Goal: Information Seeking & Learning: Learn about a topic

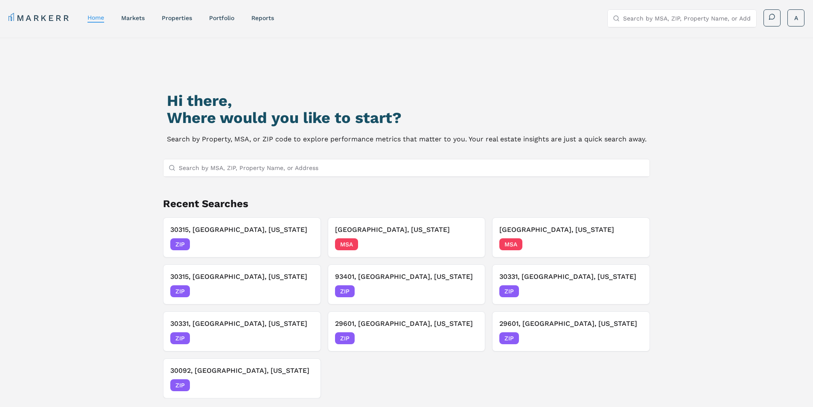
click at [305, 169] on input "Search by MSA, ZIP, Property Name, or Address" at bounding box center [412, 167] width 466 height 17
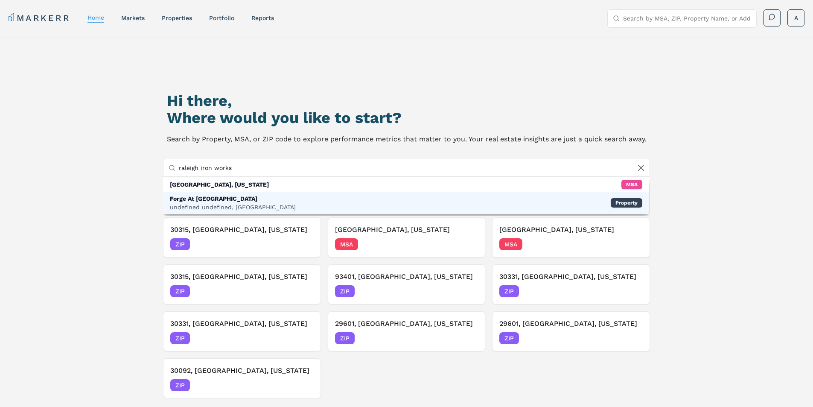
type input "raleigh iron works"
click at [265, 203] on div "Forge At Raleigh Iron Works undefined undefined, Raleigh Property" at bounding box center [406, 203] width 487 height 22
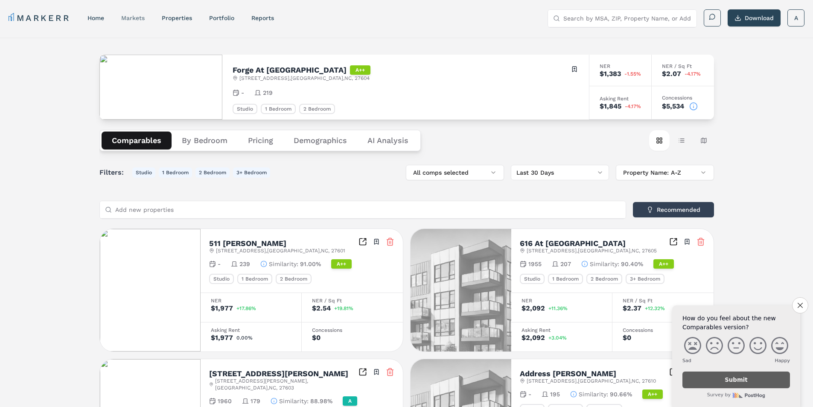
click at [134, 20] on link "markets" at bounding box center [132, 18] width 23 height 7
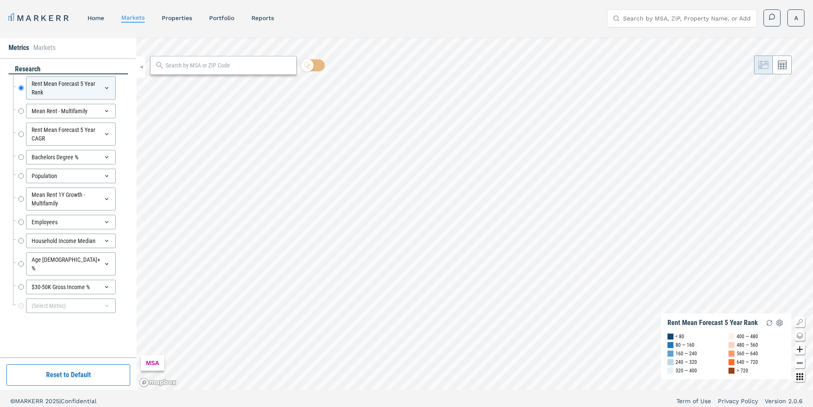
click at [691, 19] on input "Search by MSA, ZIP, Property Name, or Address" at bounding box center [687, 18] width 128 height 17
click at [264, 67] on input "text" at bounding box center [229, 65] width 126 height 9
paste input "27604"
type input "27604"
click at [240, 88] on span "27604, Raleigh, North Carolina ZIP" at bounding box center [223, 84] width 146 height 13
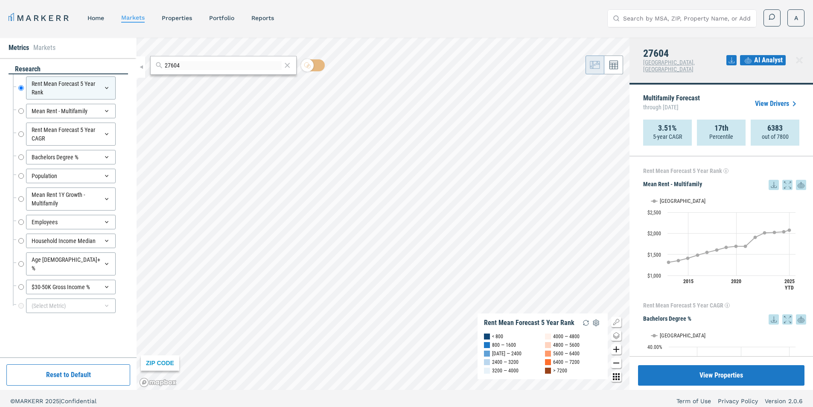
click at [687, 15] on input "Search by MSA, ZIP, Property Name, or Address" at bounding box center [687, 18] width 128 height 17
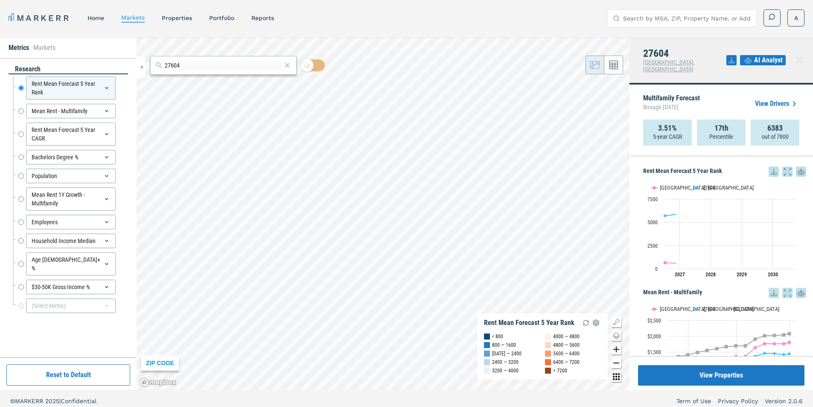
paste input "27604"
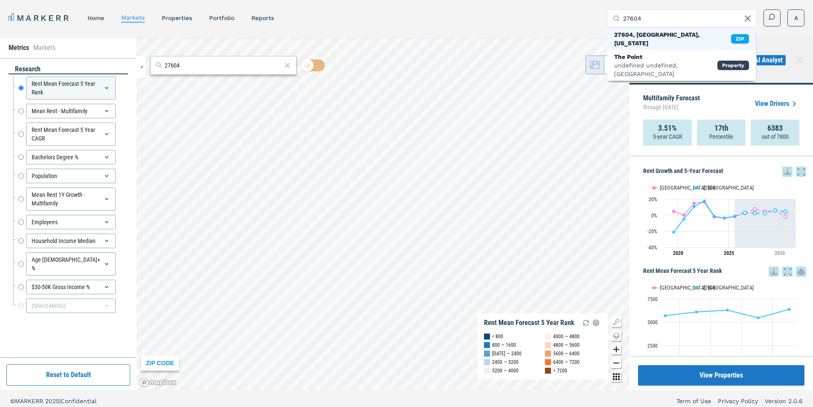
type input "27604"
click at [672, 36] on div "27604, Raleigh, North Carolina" at bounding box center [672, 38] width 117 height 17
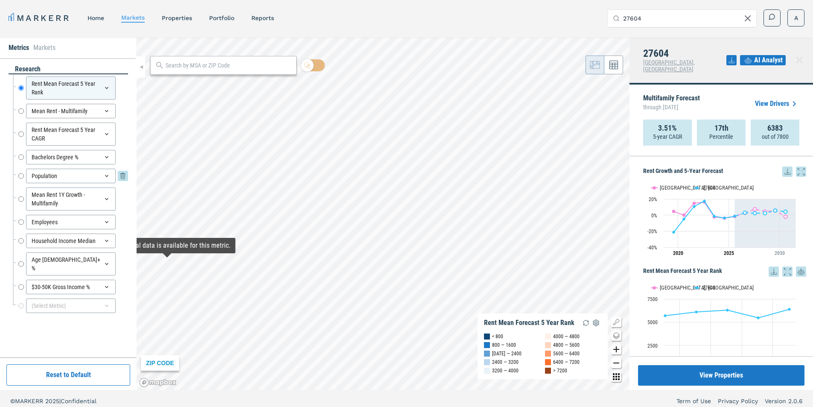
click at [20, 176] on input "Population" at bounding box center [21, 176] width 6 height 15
radio input "false"
radio input "true"
